Goal: Information Seeking & Learning: Understand process/instructions

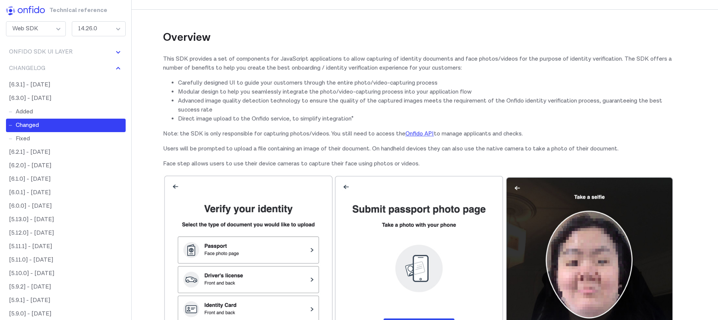
scroll to position [9227, 0]
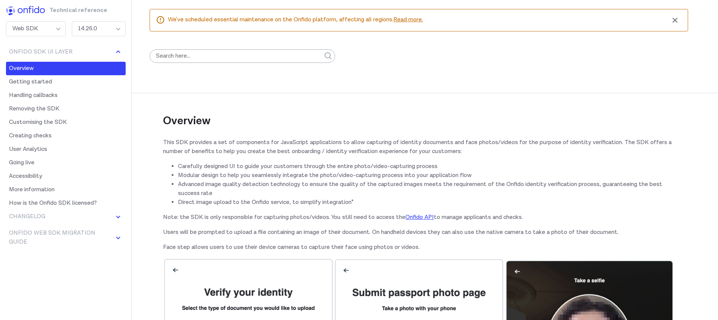
scroll to position [9227, 0]
click at [407, 79] on div "Overview This SDK provides a set of components for JavaScript applications to a…" at bounding box center [418, 269] width 511 height 394
click at [402, 106] on h2 "Overview" at bounding box center [418, 111] width 511 height 36
click at [402, 114] on h2 "Overview" at bounding box center [418, 111] width 511 height 36
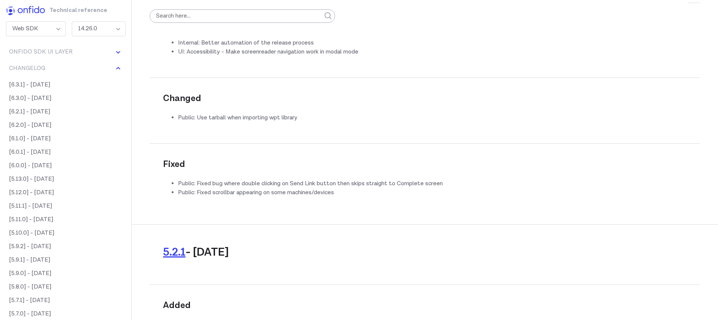
click at [108, 31] on div "14.26.0" at bounding box center [99, 28] width 54 height 15
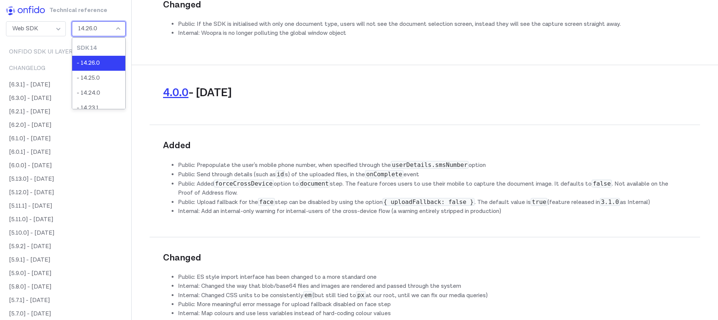
scroll to position [15501, 0]
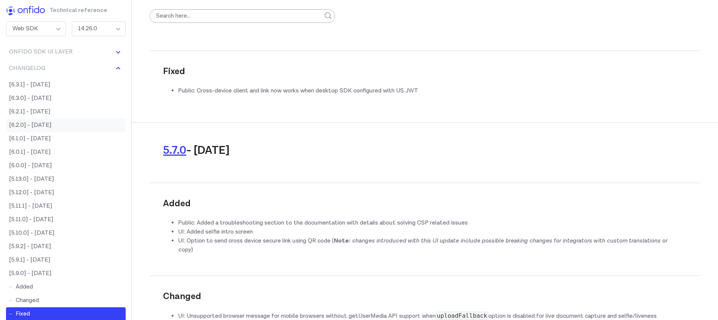
scroll to position [12518, 0]
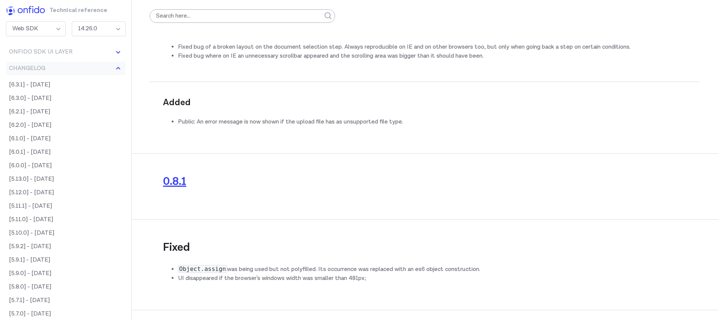
scroll to position [21490, 0]
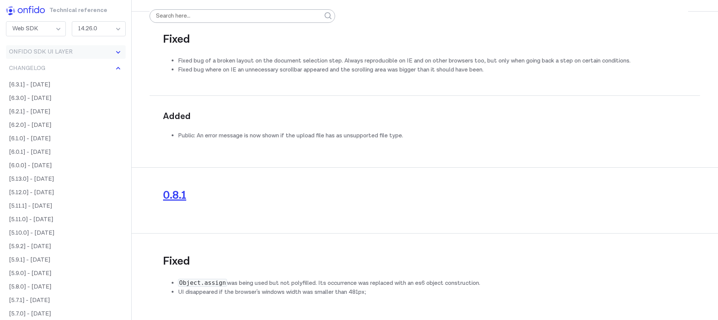
click at [80, 53] on button "Onfido SDK UI Layer" at bounding box center [66, 51] width 120 height 13
click at [57, 79] on link "Getting started" at bounding box center [66, 81] width 120 height 13
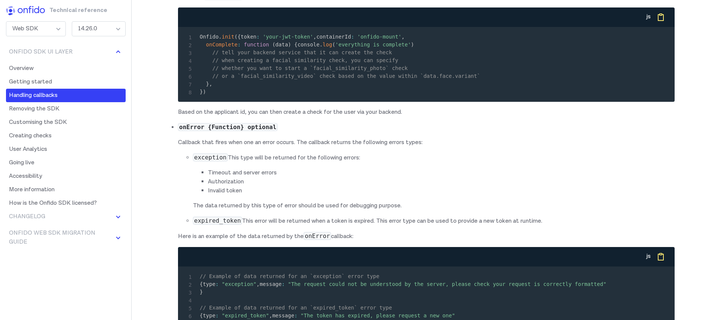
scroll to position [2227, 0]
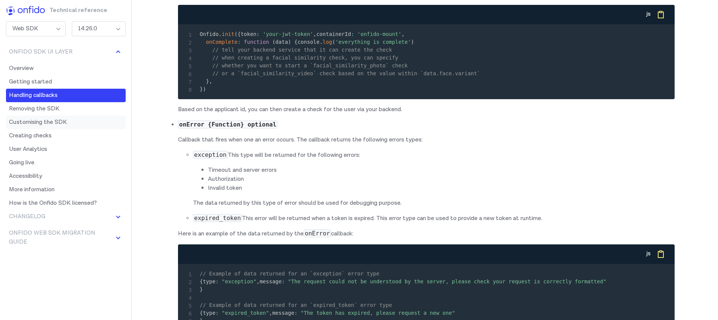
click at [83, 123] on link "Customising the SDK" at bounding box center [66, 121] width 120 height 13
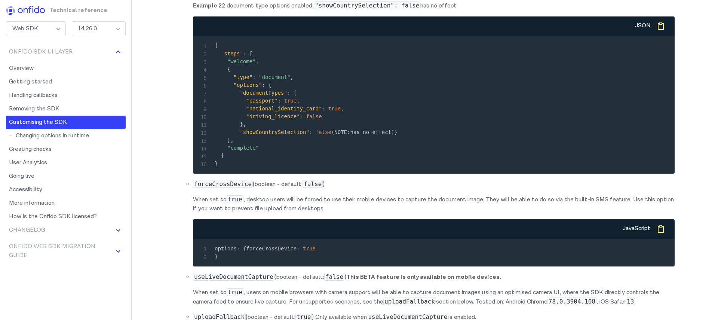
scroll to position [5123, 0]
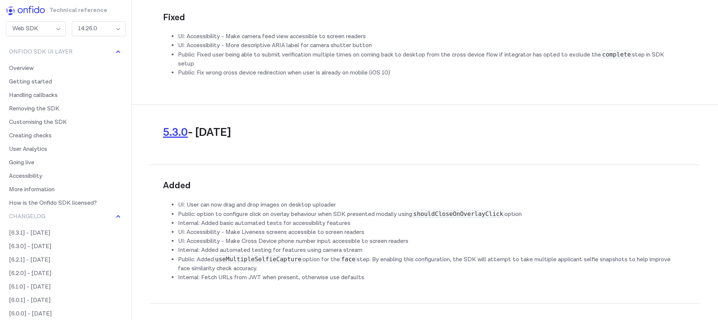
scroll to position [13824, 0]
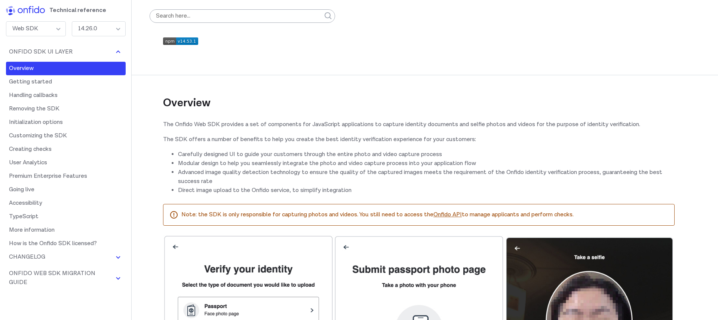
scroll to position [12000, 0]
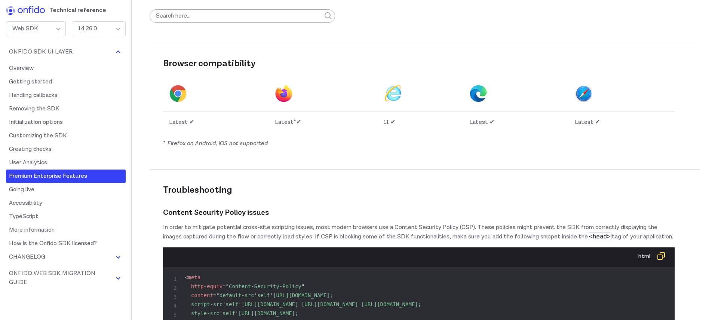
scroll to position [10180, 0]
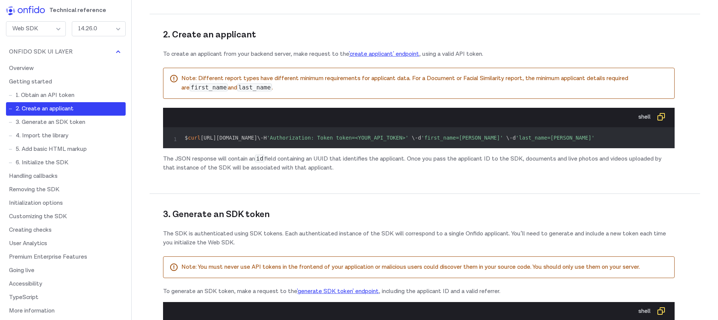
scroll to position [693, 0]
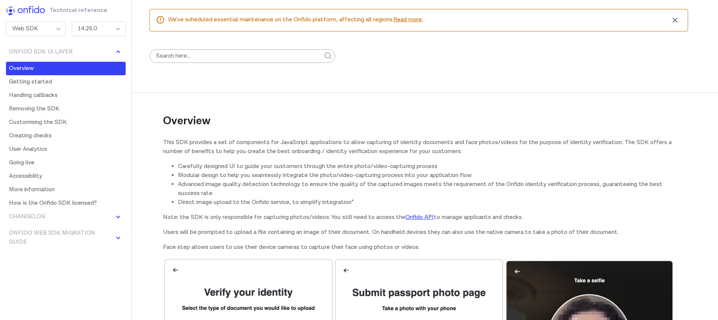
click at [87, 28] on div "14.26.0" at bounding box center [99, 28] width 54 height 15
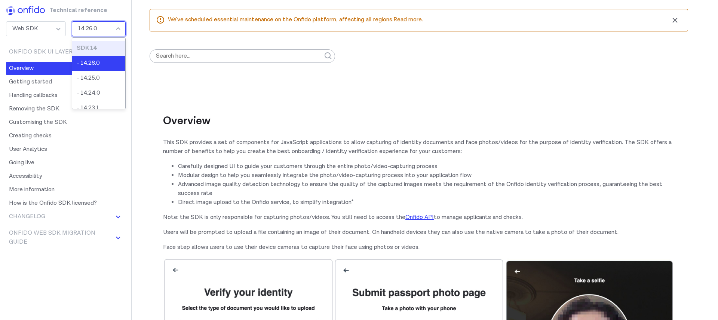
click at [95, 53] on li "SDK 14" at bounding box center [98, 48] width 53 height 15
